Goal: Book appointment/travel/reservation

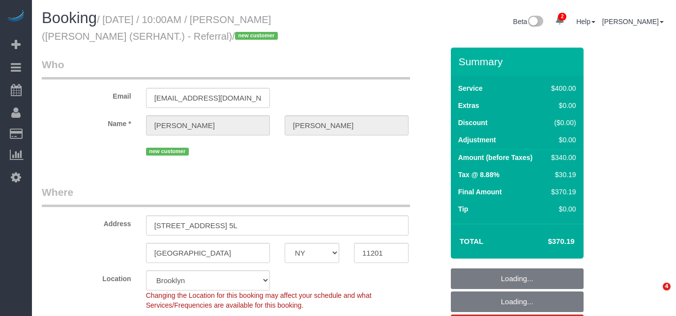
select select "NY"
select select "number:89"
select select "number:90"
select select "number:15"
select select "number:7"
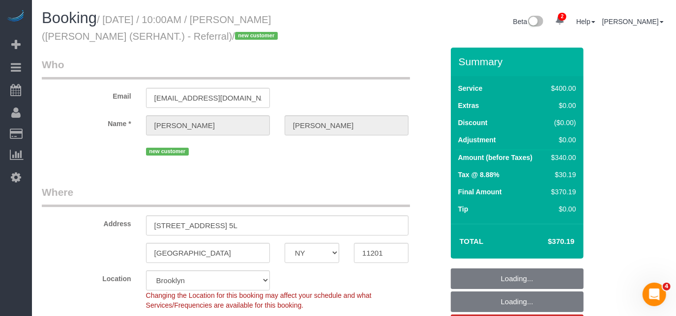
select select "object:793"
select select "spot1"
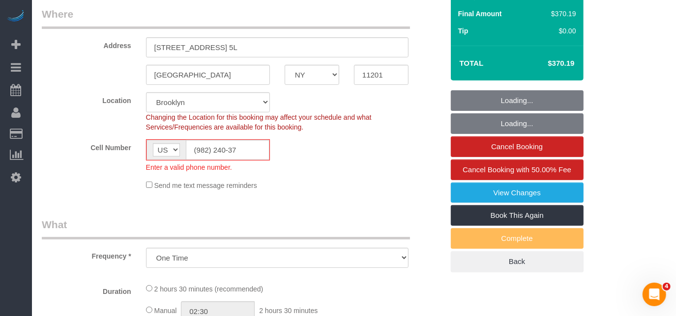
select select "string:stripe-pm_1RsZvY4VGloSiKo7ii2ASQUG"
select select "2"
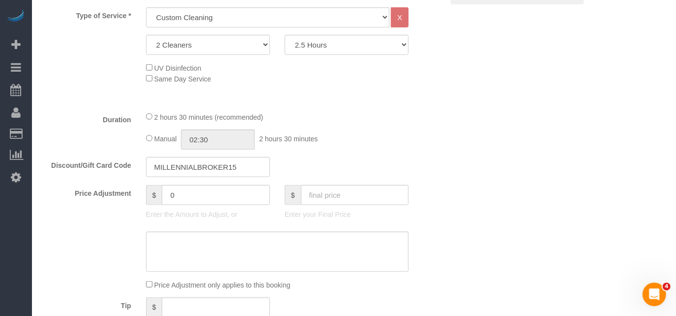
scroll to position [357, 0]
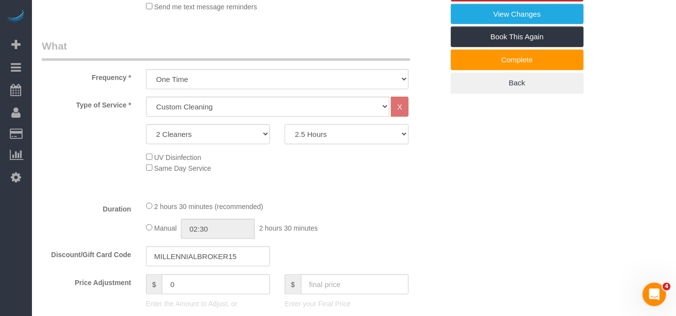
click at [360, 146] on div "Type of Service * Under 1,000 sq. ft. 1,001 - 1,500 sq. ft. 1,500+ sq. ft. Cust…" at bounding box center [242, 145] width 401 height 96
select select "180"
click at [285, 124] on select "2 Hours 2.5 Hours 3 Hours 3.5 Hours 4 Hours 4.5 Hours 5 Hours 5.5 Hours 6 Hours…" at bounding box center [347, 134] width 124 height 20
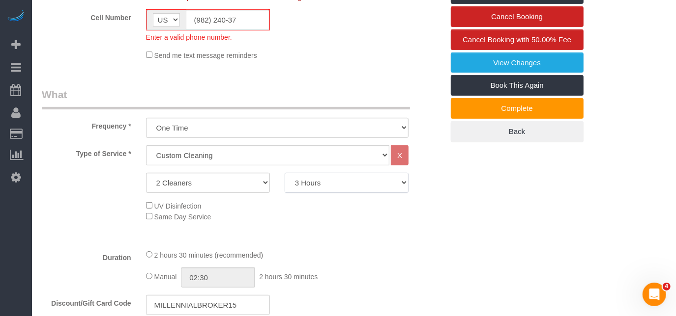
scroll to position [178, 0]
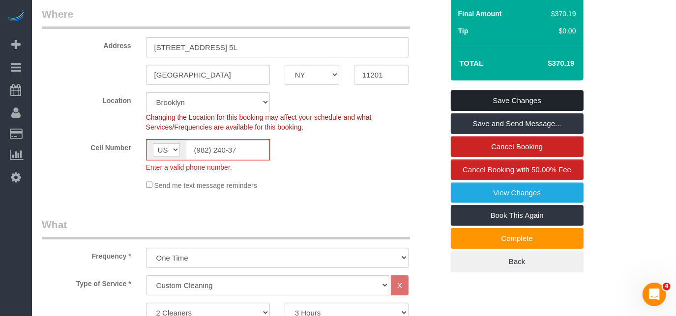
click at [497, 102] on link "Save Changes" at bounding box center [517, 100] width 133 height 21
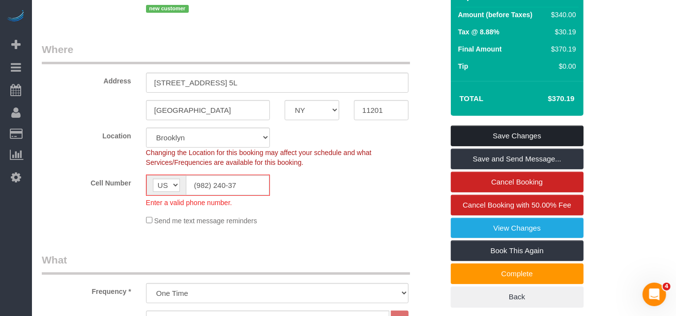
scroll to position [220, 0]
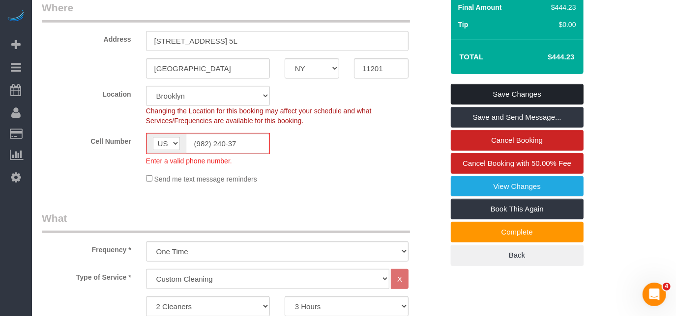
select select "spot45"
click at [496, 94] on link "Save Changes" at bounding box center [517, 94] width 133 height 21
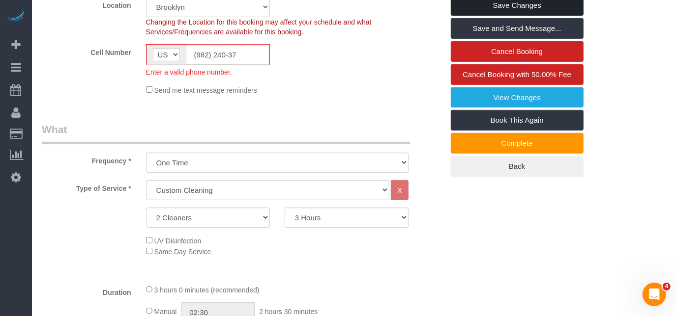
scroll to position [310, 0]
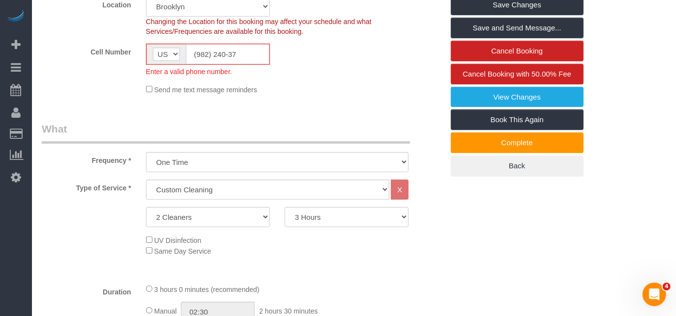
drag, startPoint x: 240, startPoint y: 48, endPoint x: 245, endPoint y: 53, distance: 7.6
click at [245, 53] on input "(982) 240-37" at bounding box center [228, 54] width 84 height 20
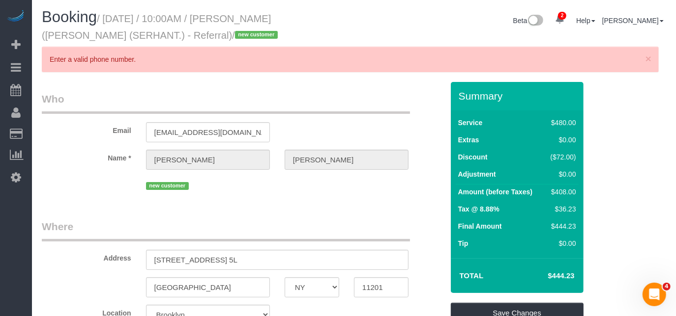
scroll to position [0, 0]
